Goal: Information Seeking & Learning: Find specific fact

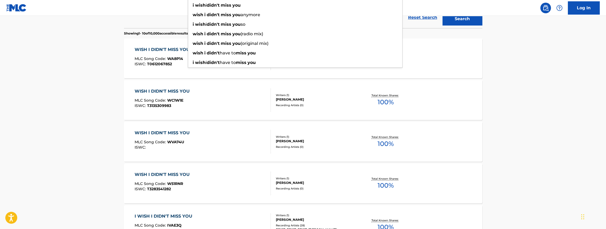
scroll to position [135, 0]
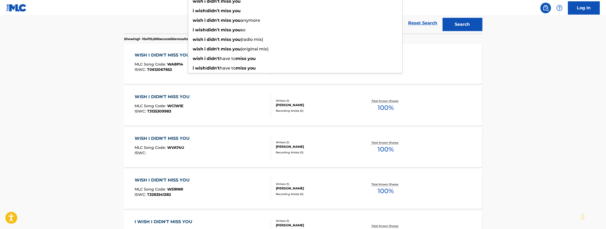
click at [79, 112] on main "The MLC Public Work Search The accuracy and completeness of The MLC's data is d…" at bounding box center [303, 184] width 606 height 607
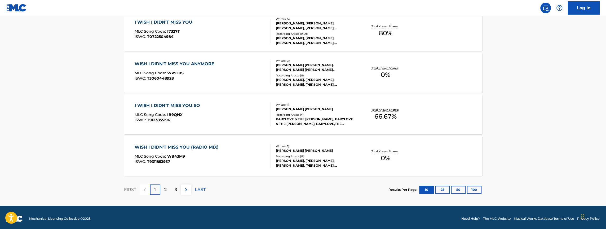
scroll to position [419, 0]
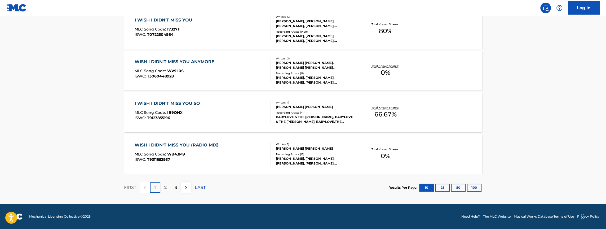
click at [165, 187] on p "2" at bounding box center [165, 187] width 2 height 6
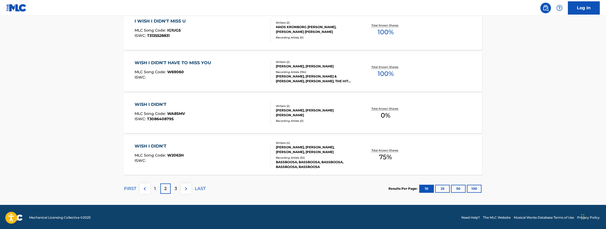
scroll to position [419, 0]
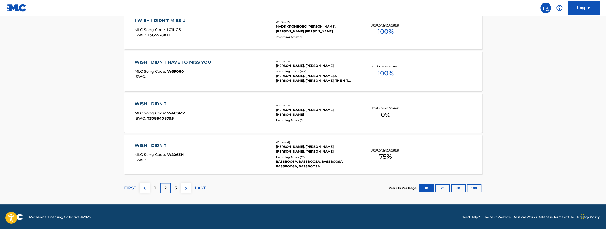
click at [176, 189] on p "3" at bounding box center [175, 188] width 2 height 6
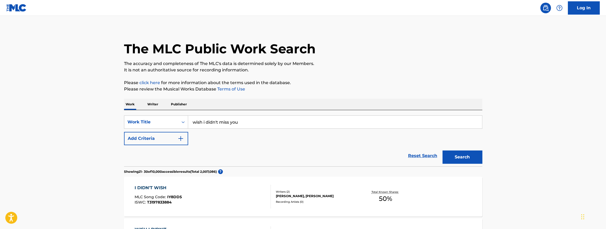
scroll to position [0, 0]
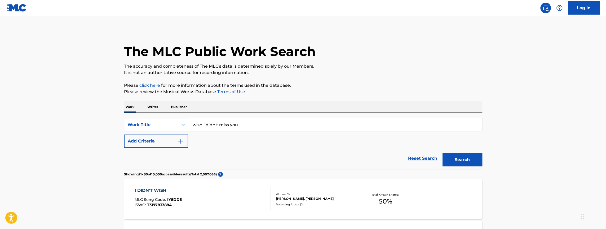
click at [192, 124] on input "wish i didn't miss you" at bounding box center [335, 124] width 294 height 13
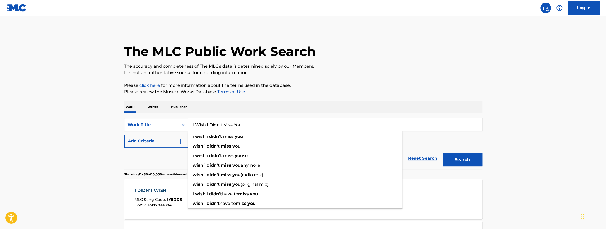
type input "I Wish I Didn't Miss You"
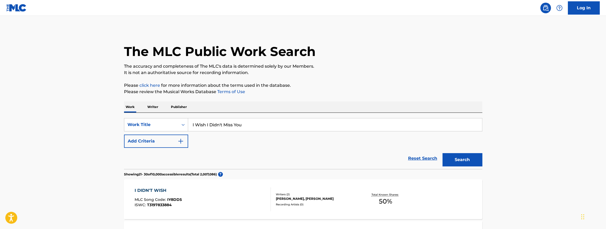
click at [464, 160] on button "Search" at bounding box center [462, 159] width 40 height 13
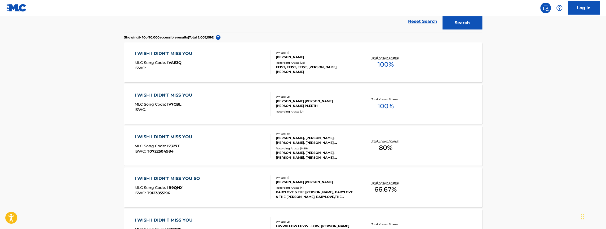
scroll to position [141, 0]
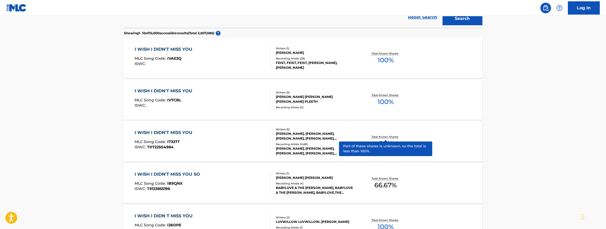
click at [385, 136] on p "Total Known Shares:" at bounding box center [385, 137] width 28 height 4
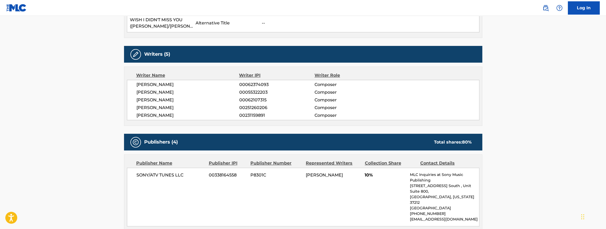
scroll to position [277, 0]
